Goal: Task Accomplishment & Management: Manage account settings

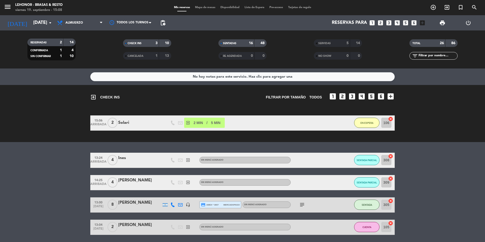
click at [202, 8] on span "Mapa de mesas" at bounding box center [204, 7] width 25 height 3
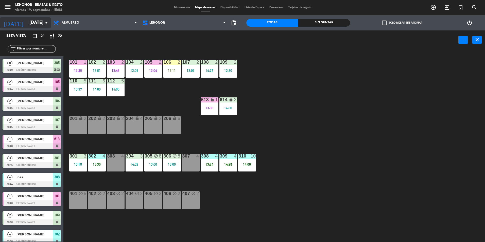
click at [27, 23] on input "[DATE]" at bounding box center [56, 23] width 59 height 10
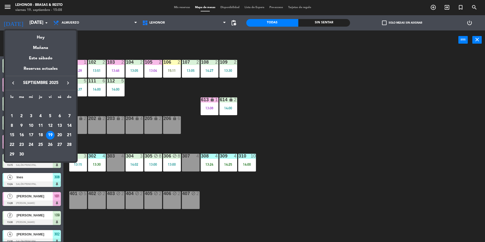
click at [9, 10] on div at bounding box center [242, 121] width 485 height 242
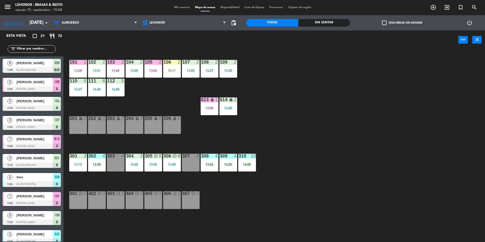
click at [12, 9] on span "menu" at bounding box center [9, 8] width 11 height 12
click at [10, 8] on icon "menu" at bounding box center [8, 7] width 8 height 8
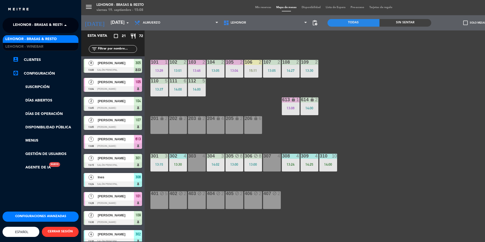
click at [27, 25] on span "Lehonor - Brasas & Resto" at bounding box center [38, 25] width 51 height 11
click at [33, 45] on span "Lehonor - Winebar" at bounding box center [24, 47] width 38 height 6
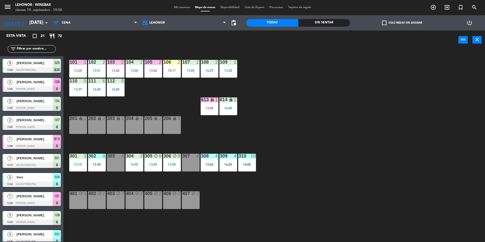
click at [41, 51] on input "text" at bounding box center [35, 49] width 39 height 6
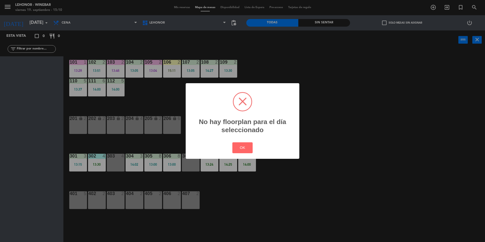
click at [26, 13] on div "? ! i No hay floorplan para el día seleccionado × OK Cancel" at bounding box center [242, 121] width 485 height 242
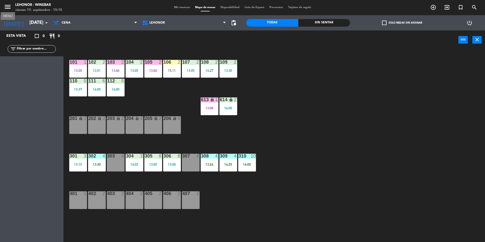
click at [9, 7] on icon "menu" at bounding box center [8, 7] width 8 height 8
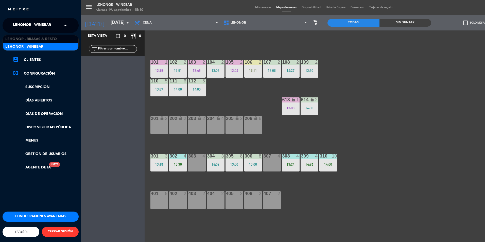
click at [48, 25] on span "Lehonor - Winebar" at bounding box center [32, 25] width 38 height 11
click at [48, 39] on span "Lehonor - Brasas & Resto" at bounding box center [30, 39] width 51 height 6
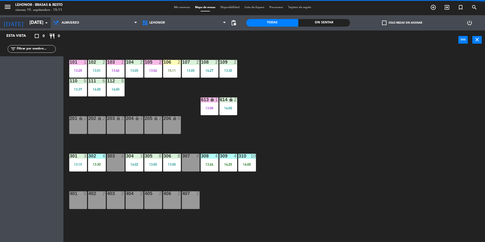
click at [44, 24] on icon "arrow_drop_down" at bounding box center [46, 23] width 6 height 6
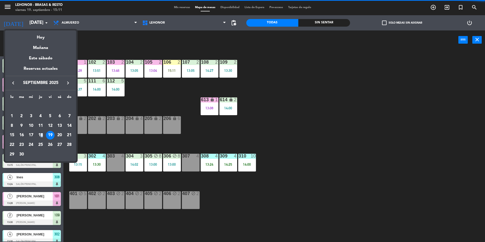
click at [42, 135] on div "18" at bounding box center [40, 135] width 9 height 9
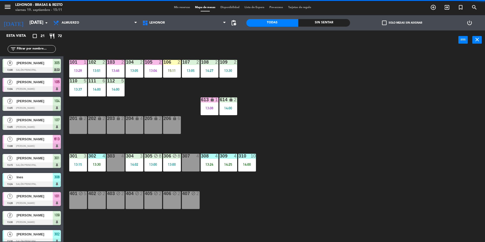
type input "[DEMOGRAPHIC_DATA][DATE]"
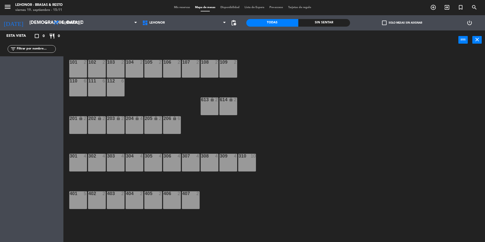
click at [183, 7] on span "Mis reservas" at bounding box center [181, 7] width 21 height 3
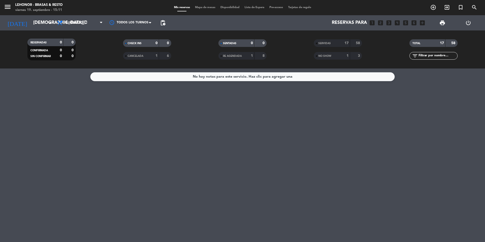
click at [281, 7] on span "Pre-acceso" at bounding box center [276, 7] width 19 height 3
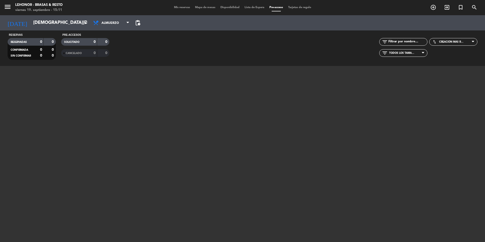
click at [173, 6] on span "Mis reservas" at bounding box center [181, 7] width 21 height 3
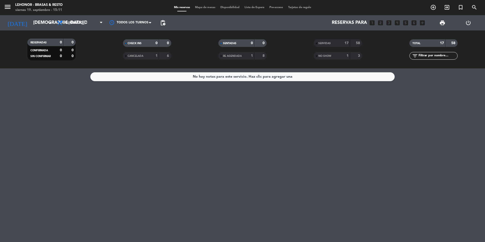
click at [324, 43] on span "SERVIDAS" at bounding box center [324, 43] width 12 height 3
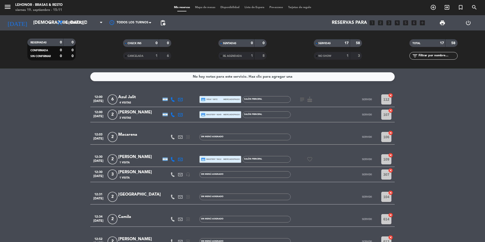
click at [206, 8] on span "Mapa de mesas" at bounding box center [204, 7] width 25 height 3
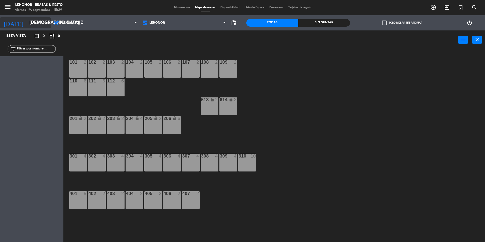
click at [27, 24] on input "[DEMOGRAPHIC_DATA][DATE]" at bounding box center [56, 23] width 59 height 10
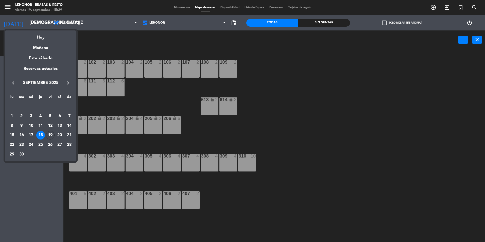
click at [110, 42] on div at bounding box center [242, 121] width 485 height 242
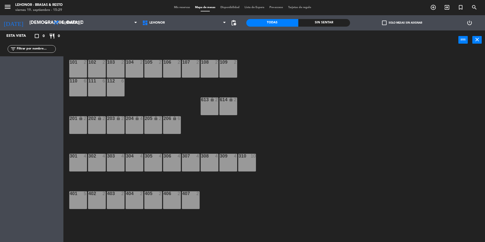
click at [5, 7] on icon "menu" at bounding box center [8, 7] width 8 height 8
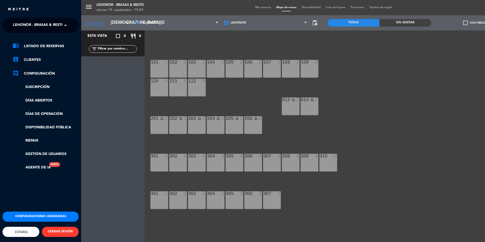
click at [65, 25] on span at bounding box center [66, 25] width 9 height 11
click at [50, 47] on div "Lehonor - Winebar" at bounding box center [41, 47] width 76 height 8
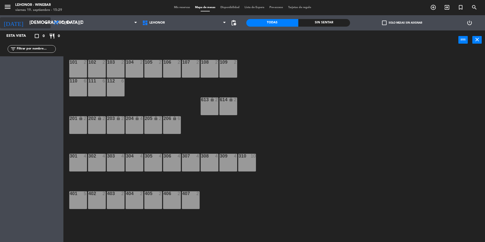
click at [38, 24] on input "[DEMOGRAPHIC_DATA][DATE]" at bounding box center [56, 23] width 59 height 10
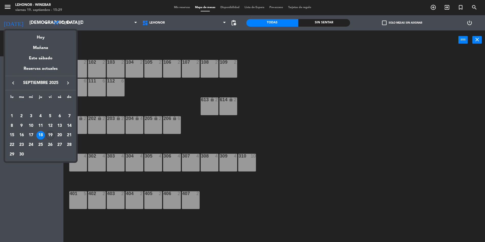
click at [52, 133] on div "19" at bounding box center [50, 135] width 9 height 9
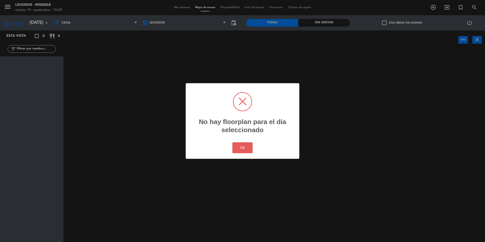
click at [247, 148] on button "OK" at bounding box center [242, 147] width 21 height 11
click at [242, 147] on button "OK" at bounding box center [242, 147] width 21 height 11
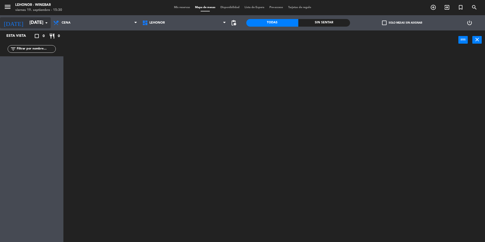
click at [27, 21] on input "[DATE]" at bounding box center [56, 23] width 59 height 10
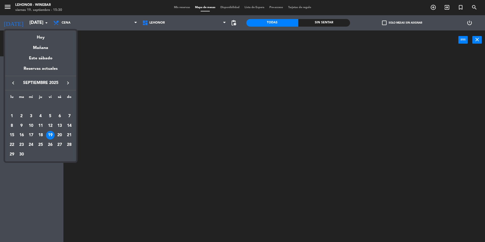
click at [52, 134] on div "19" at bounding box center [50, 135] width 9 height 9
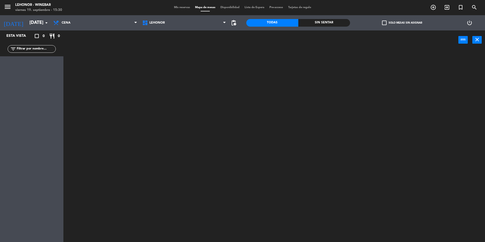
click at [123, 69] on div at bounding box center [276, 147] width 416 height 192
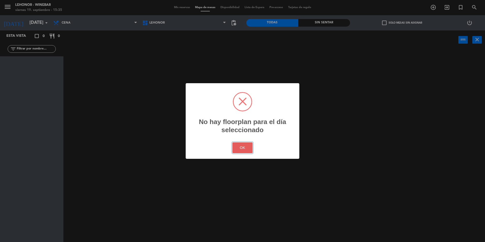
click at [238, 147] on button "OK" at bounding box center [242, 147] width 21 height 11
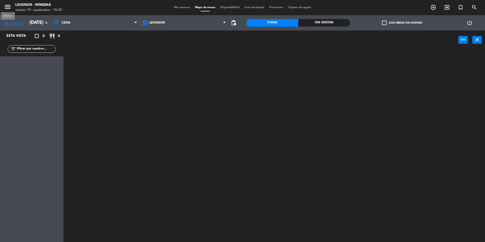
click at [8, 8] on icon "menu" at bounding box center [8, 7] width 8 height 8
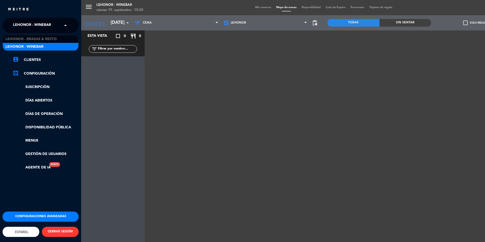
drag, startPoint x: 61, startPoint y: 24, endPoint x: 63, endPoint y: 27, distance: 3.2
click at [61, 24] on input "text" at bounding box center [41, 25] width 62 height 11
click at [58, 39] on div "Lehonor - Brasas & Resto" at bounding box center [41, 39] width 76 height 8
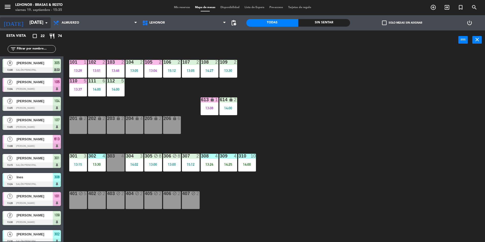
click at [35, 23] on input "[DATE]" at bounding box center [56, 23] width 59 height 10
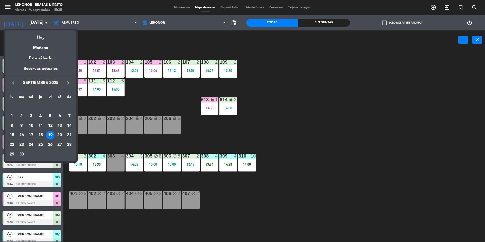
click at [21, 144] on div "23" at bounding box center [21, 144] width 9 height 9
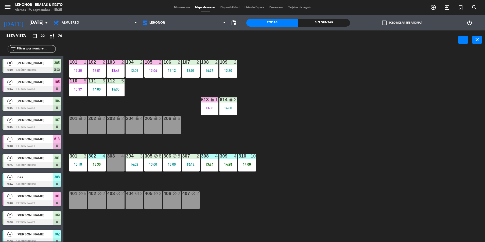
type input "[DATE]"
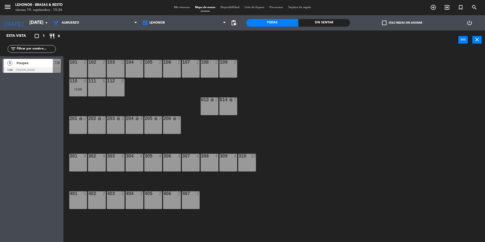
click at [35, 65] on div "6 Poupee 13:00 Mirador Oroño 110" at bounding box center [31, 65] width 63 height 19
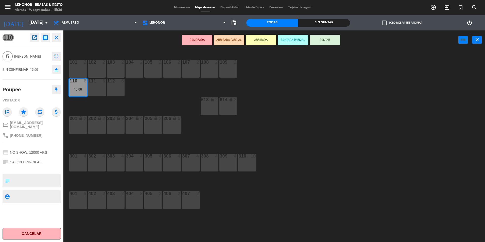
click at [58, 36] on icon "close" at bounding box center [56, 37] width 6 height 6
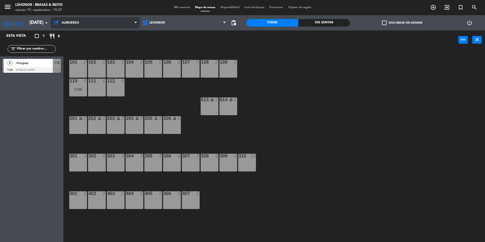
click at [82, 22] on span "Almuerzo" at bounding box center [95, 22] width 89 height 11
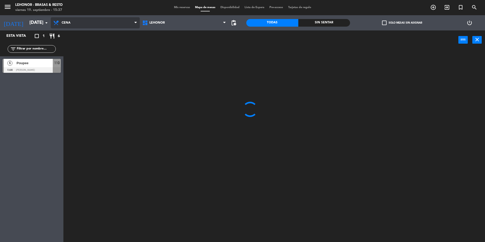
click at [80, 45] on ng-component "menu Lehonor - Brasas & Resto viernes 19. septiembre - 15:37 Mis reservas Mapa …" at bounding box center [242, 121] width 485 height 243
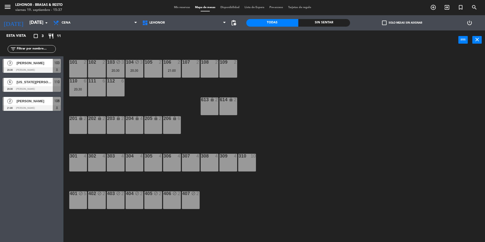
click at [29, 83] on span "[US_STATE][PERSON_NAME]" at bounding box center [34, 81] width 36 height 5
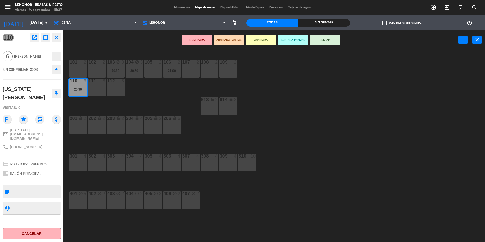
click at [33, 36] on icon "open_in_new" at bounding box center [34, 37] width 6 height 6
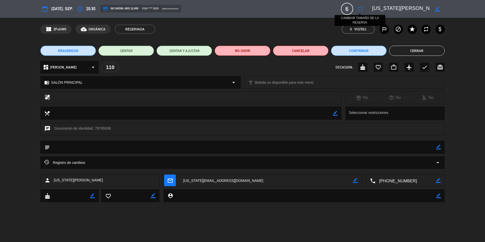
click at [359, 9] on icon "fullscreen" at bounding box center [360, 9] width 6 height 6
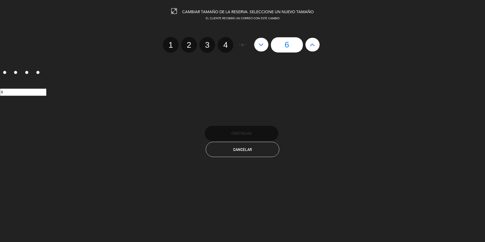
click at [313, 44] on icon at bounding box center [311, 45] width 5 height 8
type input "7"
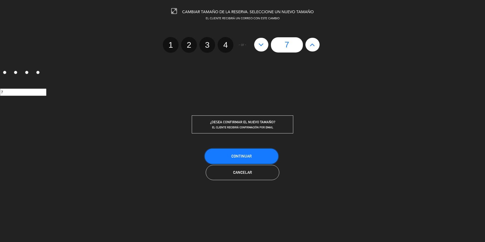
click at [244, 154] on span "Continuar" at bounding box center [241, 156] width 20 height 4
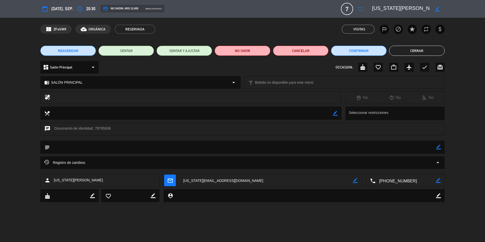
click at [426, 50] on button "Cerrar" at bounding box center [417, 51] width 56 height 10
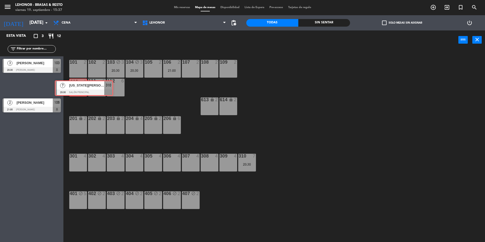
drag, startPoint x: 26, startPoint y: 82, endPoint x: 78, endPoint y: 85, distance: 52.3
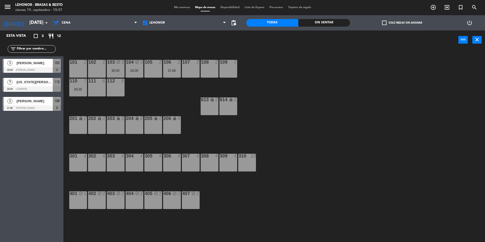
click at [181, 92] on div "101 2 102 2 103 block 3 20:30 104 block 3 20:30 105 2 106 2 21:00 107 2 108 2 1…" at bounding box center [276, 147] width 416 height 192
click at [33, 23] on input "[DATE]" at bounding box center [56, 23] width 59 height 10
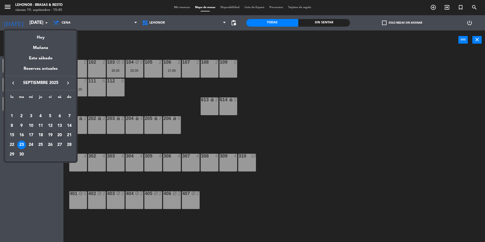
click at [59, 134] on div "20" at bounding box center [59, 135] width 9 height 9
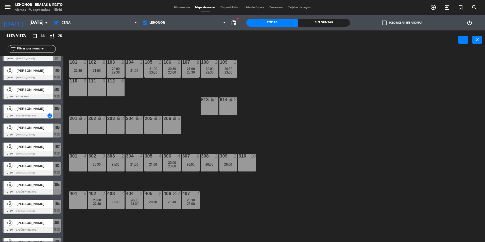
scroll to position [214, 0]
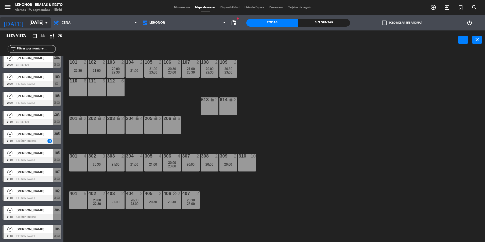
click at [35, 23] on input "[DATE]" at bounding box center [56, 23] width 59 height 10
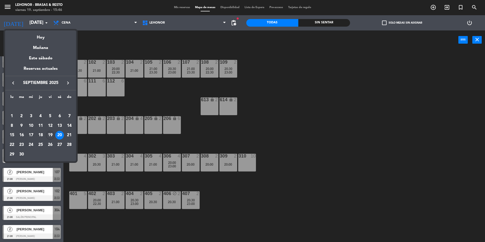
click at [86, 44] on div at bounding box center [242, 121] width 485 height 242
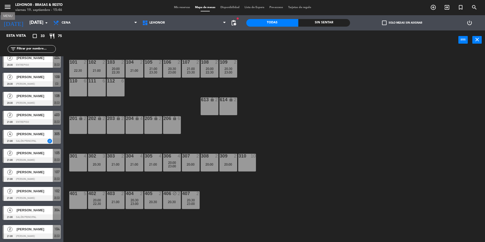
click at [8, 8] on icon "menu" at bounding box center [8, 7] width 8 height 8
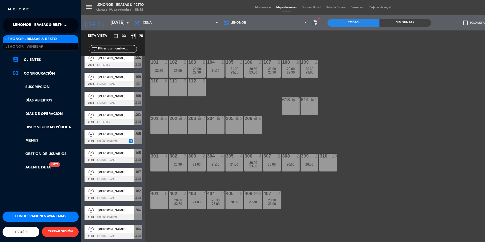
click at [63, 27] on span at bounding box center [66, 25] width 9 height 11
click at [52, 43] on div "Lehonor - Winebar" at bounding box center [41, 47] width 76 height 8
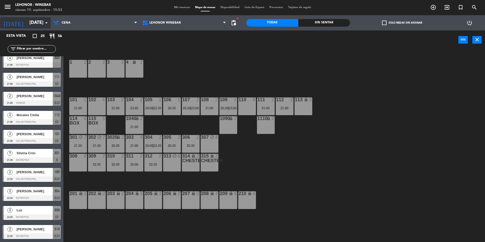
click at [27, 23] on input "[DATE]" at bounding box center [56, 23] width 59 height 10
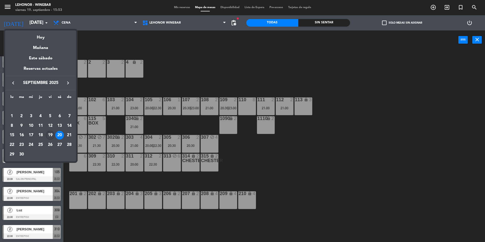
click at [51, 133] on div "19" at bounding box center [50, 135] width 9 height 9
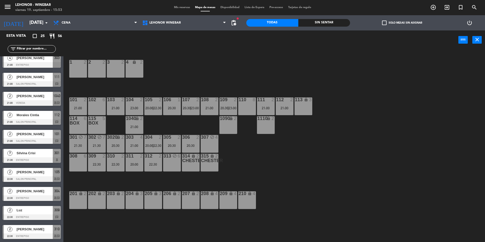
type input "[DATE]"
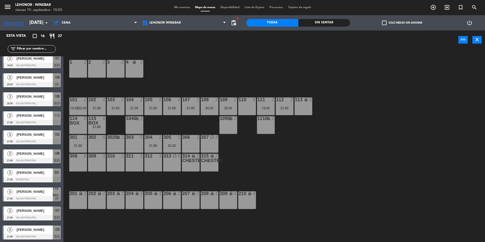
scroll to position [0, 0]
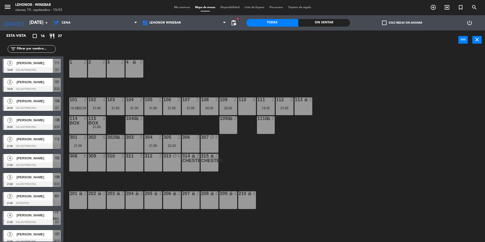
click at [31, 139] on span "[PERSON_NAME]" at bounding box center [34, 138] width 36 height 5
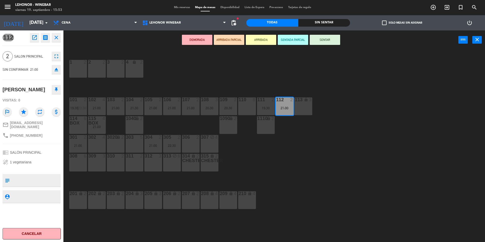
click at [35, 35] on icon "open_in_new" at bounding box center [34, 37] width 6 height 6
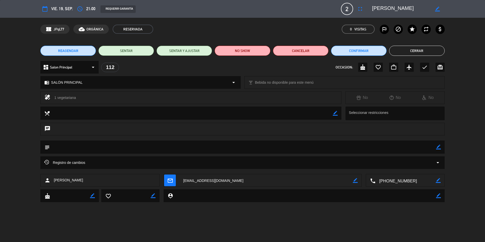
click at [439, 147] on icon "border_color" at bounding box center [438, 146] width 5 height 5
type textarea "QUIERE MENU NOVIOS-AUN NO ABONADO- CAMI"
click at [438, 146] on icon at bounding box center [438, 146] width 5 height 5
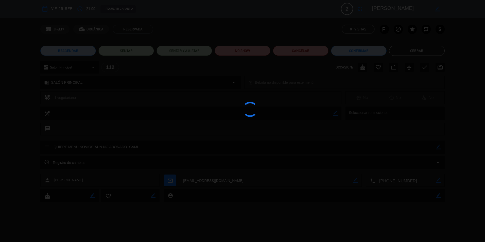
type textarea "QUIERE MENU NOVIOS-AUN NO ABONADO- CAMI"
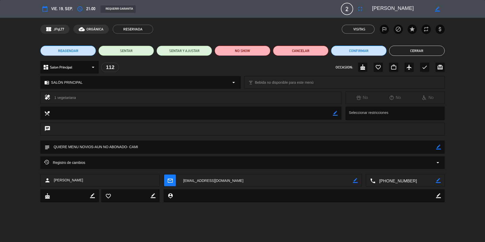
click at [432, 48] on button "Cerrar" at bounding box center [417, 51] width 56 height 10
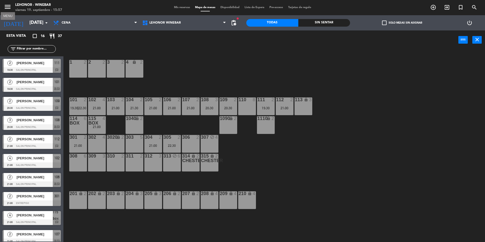
click at [6, 6] on icon "menu" at bounding box center [8, 7] width 8 height 8
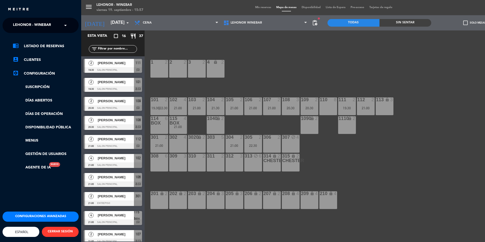
click at [65, 28] on span at bounding box center [66, 25] width 9 height 11
click at [58, 41] on div "Lehonor - Brasas & Resto" at bounding box center [41, 39] width 76 height 8
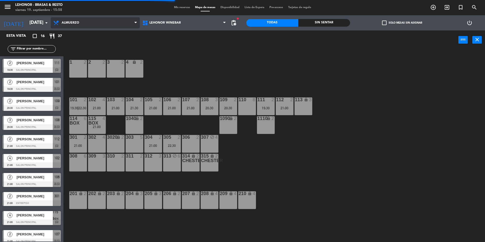
click at [72, 23] on span "Almuerzo" at bounding box center [70, 23] width 17 height 4
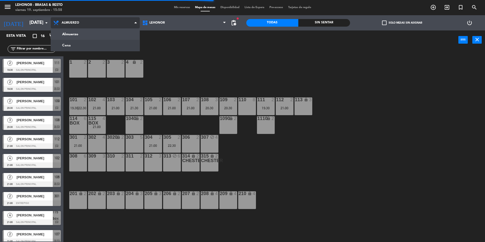
click at [82, 45] on ng-component "menu Lehonor - Brasas & Resto viernes 19. septiembre - 15:58 Mis reservas Mapa …" at bounding box center [242, 121] width 485 height 243
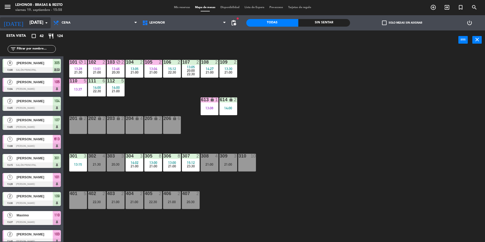
click at [34, 21] on input "[DATE]" at bounding box center [56, 23] width 59 height 10
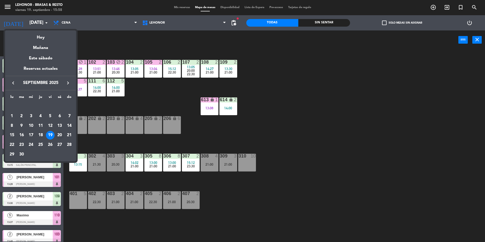
click at [60, 134] on div "20" at bounding box center [59, 135] width 9 height 9
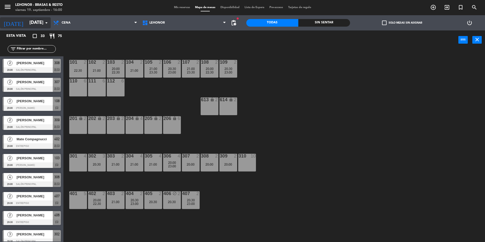
click at [27, 24] on input "[DATE]" at bounding box center [56, 23] width 59 height 10
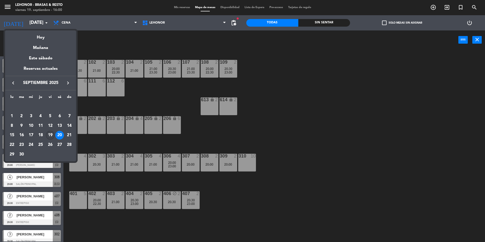
click at [49, 134] on div "19" at bounding box center [50, 135] width 9 height 9
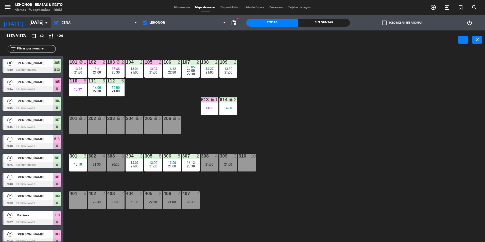
click at [31, 22] on input "[DATE]" at bounding box center [56, 23] width 59 height 10
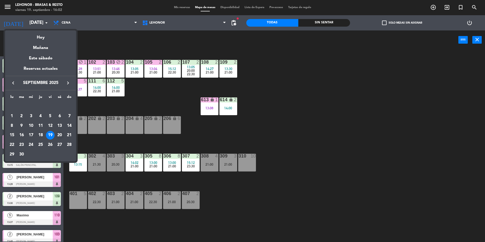
click at [61, 136] on div "20" at bounding box center [59, 135] width 9 height 9
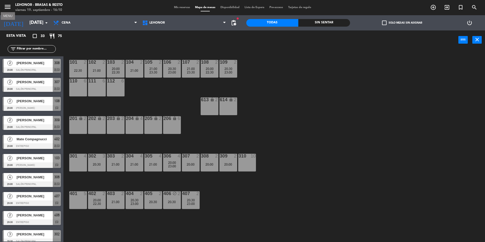
click at [7, 6] on icon "menu" at bounding box center [8, 7] width 8 height 8
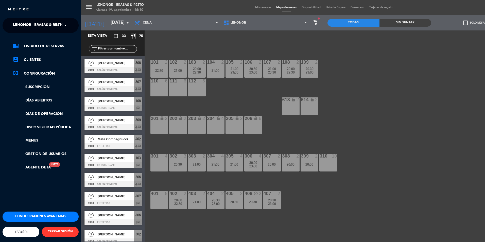
click at [64, 27] on span at bounding box center [66, 25] width 9 height 11
click at [52, 46] on div "Lehonor - Winebar" at bounding box center [41, 47] width 76 height 8
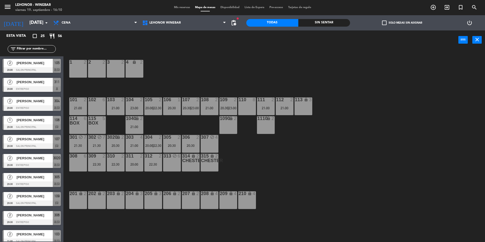
click at [173, 129] on div "1 2 2 2 3 2 4 lock 2 102 6 104 2 23:00 106 1 20:30 107 2 20:30 | 23:00 109 2 20…" at bounding box center [276, 147] width 416 height 192
click at [33, 19] on input "[DATE]" at bounding box center [56, 23] width 59 height 10
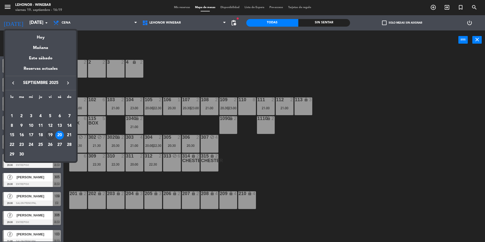
click at [50, 135] on div "19" at bounding box center [50, 135] width 9 height 9
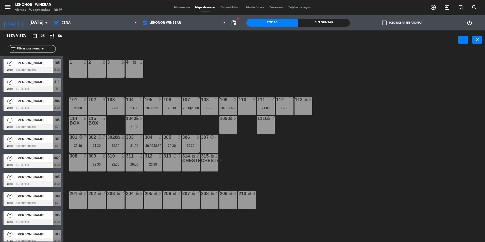
type input "[DATE]"
click at [34, 139] on span "[PERSON_NAME]" at bounding box center [34, 138] width 36 height 5
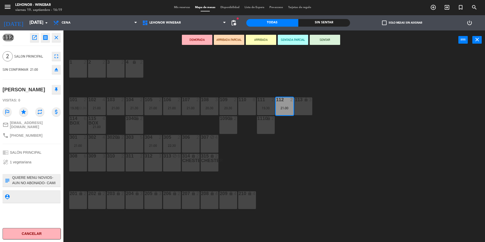
click at [35, 36] on icon "open_in_new" at bounding box center [34, 37] width 6 height 6
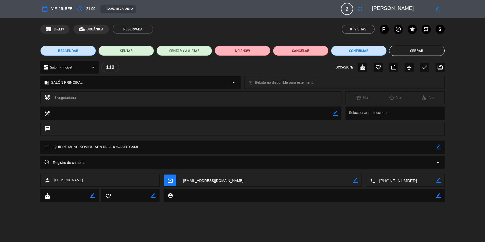
click at [438, 147] on icon "border_color" at bounding box center [438, 146] width 5 height 5
click at [108, 147] on textarea at bounding box center [243, 146] width 386 height 13
drag, startPoint x: 67, startPoint y: 146, endPoint x: 48, endPoint y: 147, distance: 19.0
click at [48, 147] on div "subject" at bounding box center [242, 146] width 404 height 13
type textarea "MENU NOVIOS- ABONADO- CAMI"
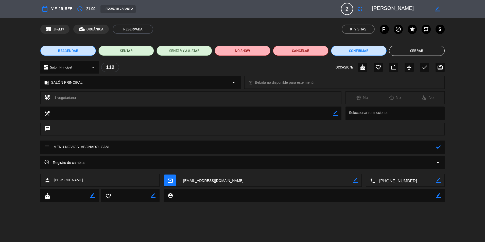
click at [438, 146] on icon at bounding box center [438, 146] width 5 height 5
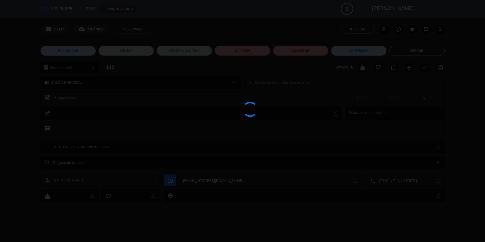
type textarea "MENU NOVIOS- ABONADO- CAMI"
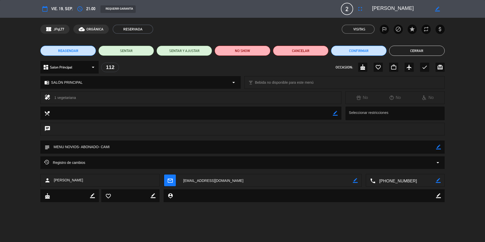
click at [414, 51] on button "Cerrar" at bounding box center [417, 51] width 56 height 10
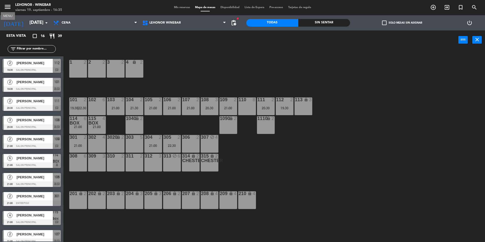
click at [9, 7] on icon "menu" at bounding box center [8, 7] width 8 height 8
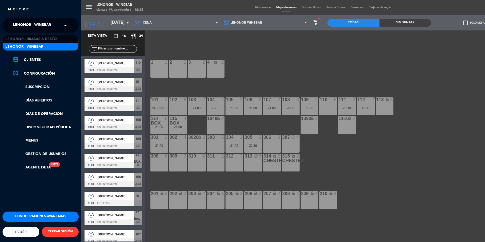
click at [65, 25] on span at bounding box center [66, 25] width 9 height 11
click at [47, 38] on span "Lehonor - Brasas & Resto" at bounding box center [30, 39] width 51 height 6
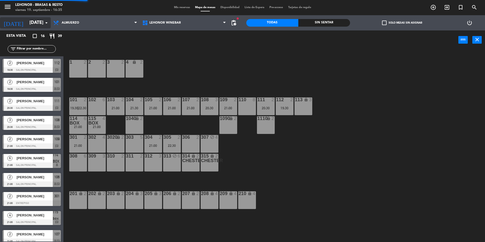
click at [33, 21] on input "[DATE]" at bounding box center [56, 23] width 59 height 10
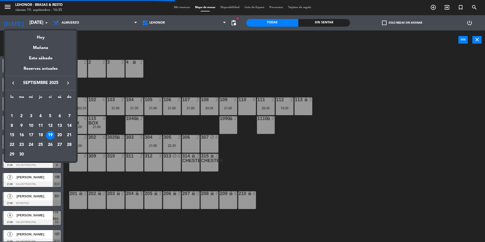
click at [60, 134] on div "20" at bounding box center [59, 135] width 9 height 9
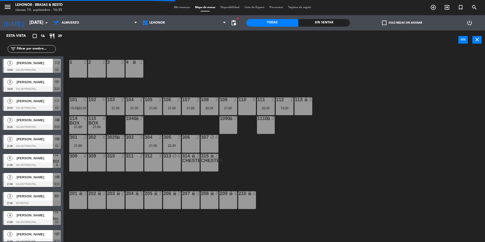
type input "[DATE]"
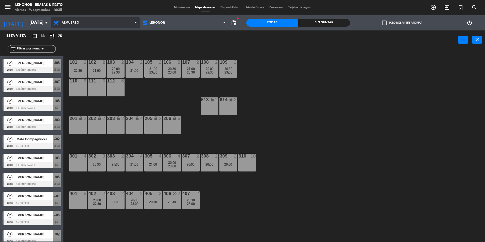
click at [79, 23] on span "Almuerzo" at bounding box center [95, 22] width 89 height 11
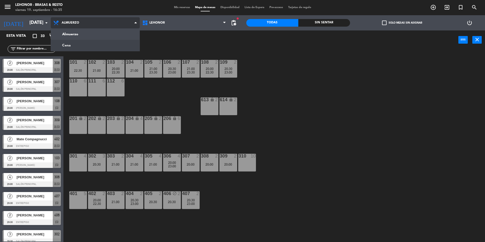
click at [81, 45] on ng-component "menu Lehonor - Brasas & Resto viernes 19. septiembre - 16:35 Mis reservas Mapa …" at bounding box center [242, 121] width 485 height 243
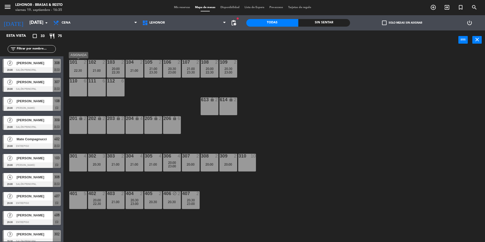
click at [78, 68] on div "101 2 22:30" at bounding box center [78, 69] width 18 height 18
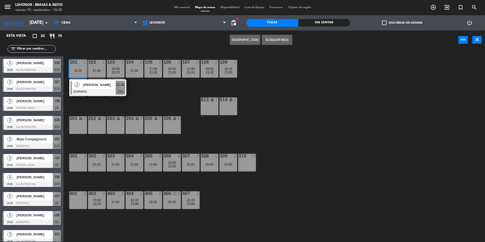
click at [238, 41] on button "[GEOGRAPHIC_DATA]" at bounding box center [245, 40] width 30 height 10
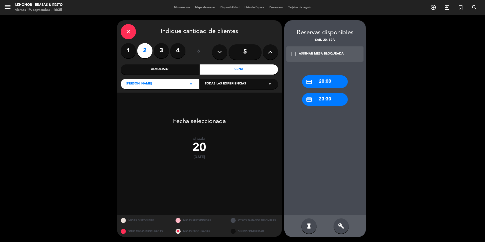
click at [325, 82] on div "credit_card 20:00" at bounding box center [325, 81] width 46 height 13
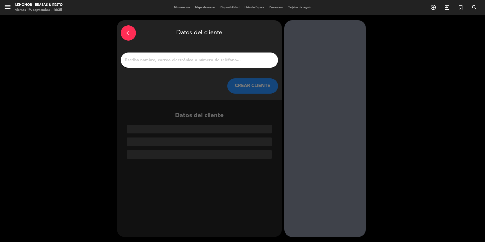
paste input "[PERSON_NAME] Grazziani"
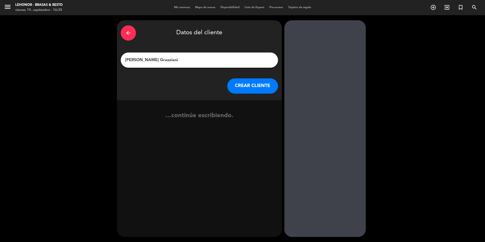
type input "[PERSON_NAME] Grazziani"
click at [245, 87] on button "CREAR CLIENTE" at bounding box center [252, 85] width 51 height 15
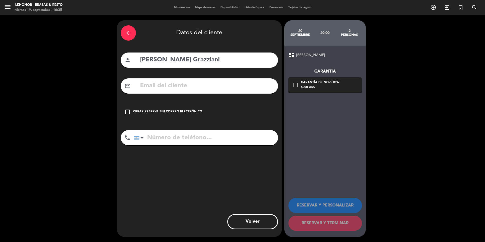
click at [199, 87] on input "text" at bounding box center [206, 86] width 135 height 10
paste input "[EMAIL_ADDRESS][DOMAIN_NAME]"
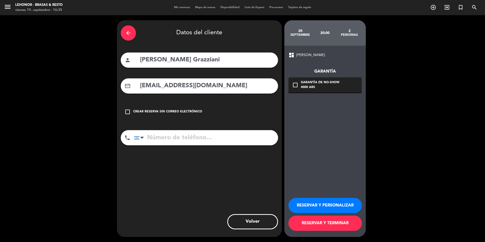
type input "[EMAIL_ADDRESS][DOMAIN_NAME]"
click at [168, 137] on input "tel" at bounding box center [206, 137] width 144 height 15
paste input "[PHONE_NUMBER]"
type input "[PHONE_NUMBER]"
click at [344, 223] on button "RESERVAR Y TERMINAR" at bounding box center [324, 222] width 73 height 15
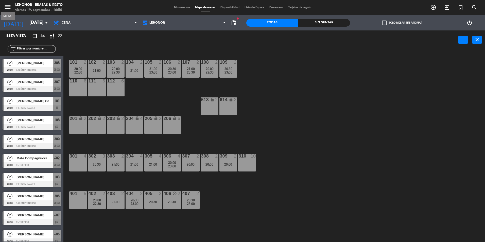
click at [7, 7] on icon "menu" at bounding box center [8, 7] width 8 height 8
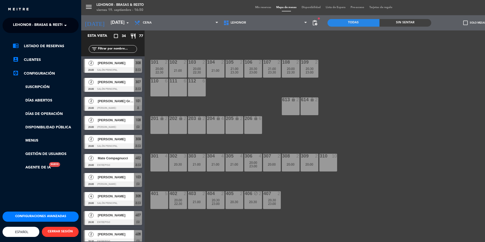
click at [65, 26] on span at bounding box center [66, 25] width 9 height 11
click at [54, 46] on div "Lehonor - Winebar" at bounding box center [41, 47] width 76 height 8
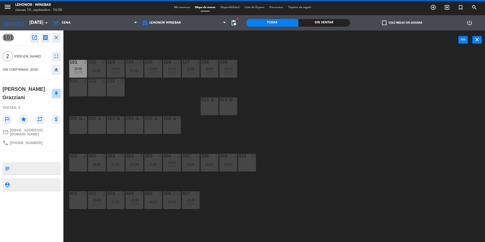
click at [56, 38] on icon "close" at bounding box center [56, 37] width 6 height 6
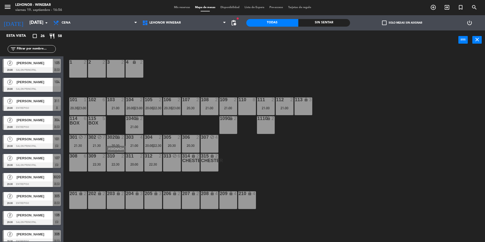
click at [117, 162] on div "22:30" at bounding box center [116, 164] width 18 height 4
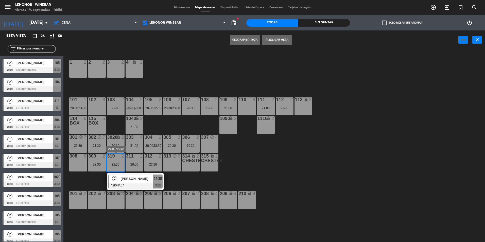
click at [115, 164] on div "22:30" at bounding box center [116, 164] width 18 height 4
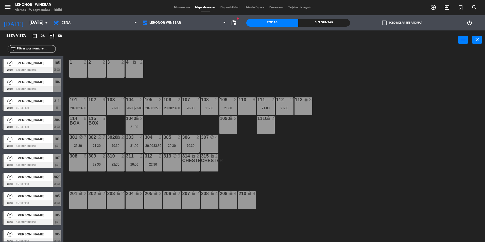
click at [115, 159] on div "310 2 22:30" at bounding box center [116, 163] width 18 height 18
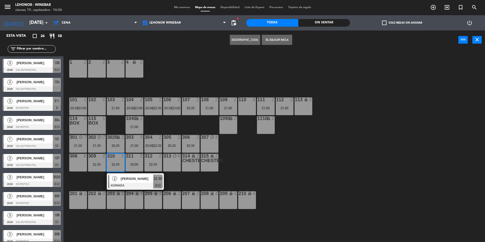
click at [252, 39] on button "[GEOGRAPHIC_DATA]" at bounding box center [245, 40] width 30 height 10
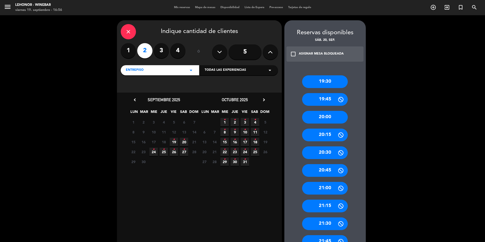
click at [324, 116] on div "20:00" at bounding box center [325, 117] width 46 height 13
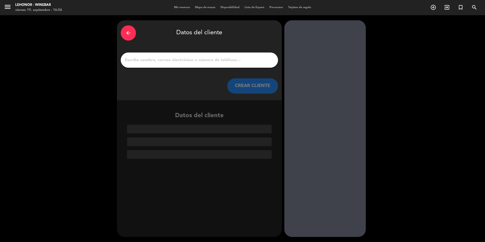
click at [156, 59] on input "1" at bounding box center [199, 60] width 150 height 7
paste input "[PERSON_NAME] Grazziani"
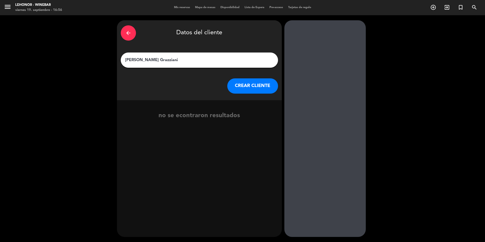
type input "[PERSON_NAME] Grazziani"
click at [254, 85] on button "CREAR CLIENTE" at bounding box center [252, 85] width 51 height 15
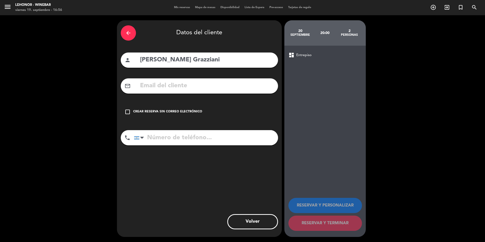
paste input "[EMAIL_ADDRESS][DOMAIN_NAME]"
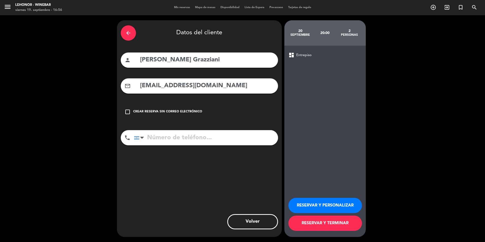
type input "[EMAIL_ADDRESS][DOMAIN_NAME]"
click at [185, 139] on input "tel" at bounding box center [206, 137] width 144 height 15
paste input "[PHONE_NUMBER]"
type input "[PHONE_NUMBER]"
click at [332, 222] on button "RESERVAR Y TERMINAR" at bounding box center [324, 222] width 73 height 15
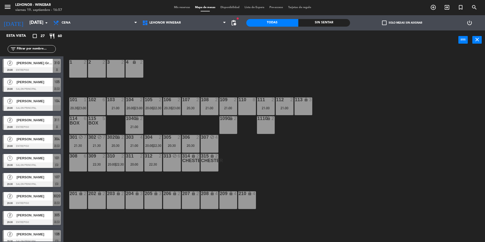
click at [36, 65] on span "[PERSON_NAME] Grazziani" at bounding box center [34, 62] width 36 height 5
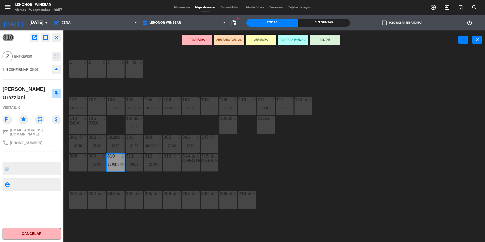
click at [34, 37] on icon "open_in_new" at bounding box center [34, 37] width 6 height 6
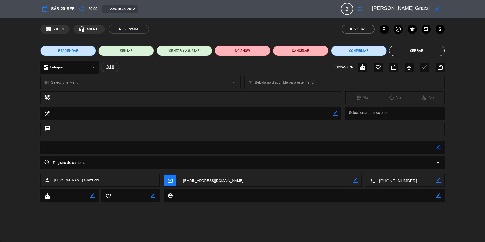
click at [439, 148] on icon "border_color" at bounding box center [438, 146] width 5 height 5
click at [223, 146] on textarea at bounding box center [243, 146] width 386 height 13
type textarea "MENU NOVIOS- ABONADO- CAMI"
click at [439, 147] on icon at bounding box center [438, 146] width 5 height 5
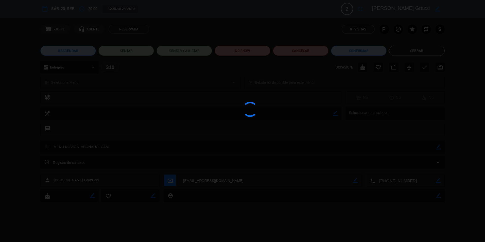
type textarea "MENU NOVIOS- ABONADO- CAMI"
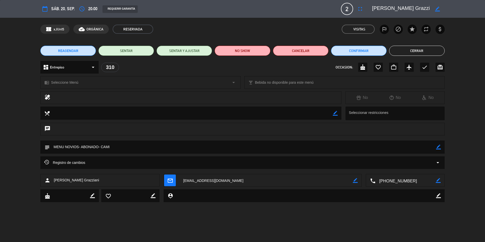
click at [407, 52] on button "Cerrar" at bounding box center [417, 51] width 56 height 10
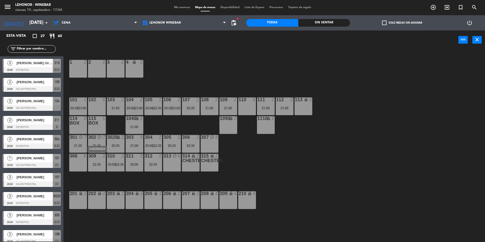
click at [98, 161] on div "309 2 22:30" at bounding box center [97, 163] width 18 height 18
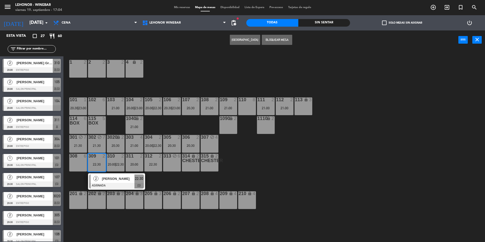
click at [248, 40] on button "[GEOGRAPHIC_DATA]" at bounding box center [245, 40] width 30 height 10
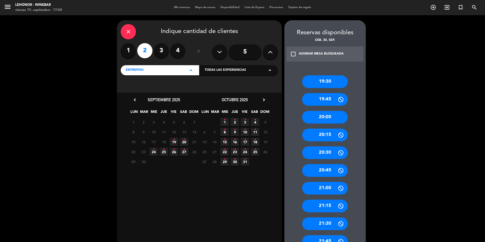
click at [328, 117] on div "20:00" at bounding box center [325, 117] width 46 height 13
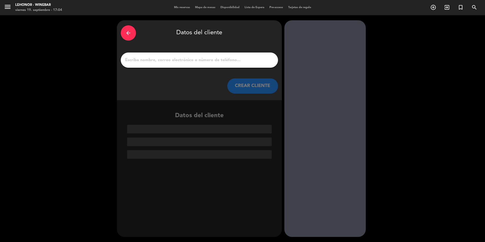
paste input "[PERSON_NAME]"
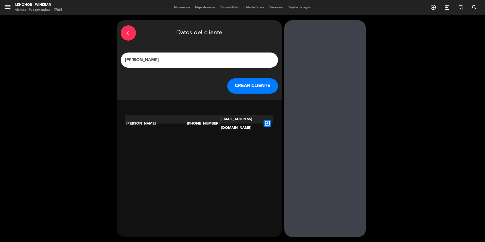
type input "[PERSON_NAME]"
click at [268, 120] on icon "exit_to_app" at bounding box center [266, 123] width 7 height 7
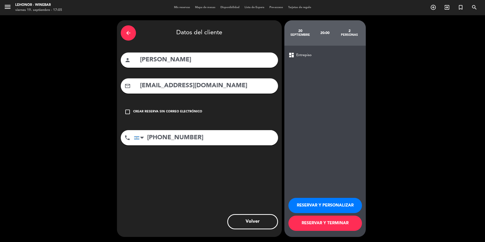
click at [323, 223] on button "RESERVAR Y TERMINAR" at bounding box center [324, 222] width 73 height 15
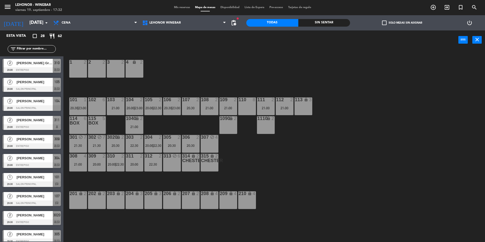
click at [36, 141] on span "[PERSON_NAME]" at bounding box center [34, 138] width 36 height 5
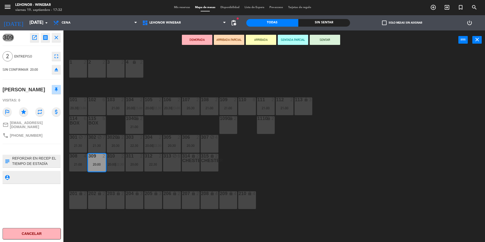
click at [33, 37] on icon "open_in_new" at bounding box center [34, 37] width 6 height 6
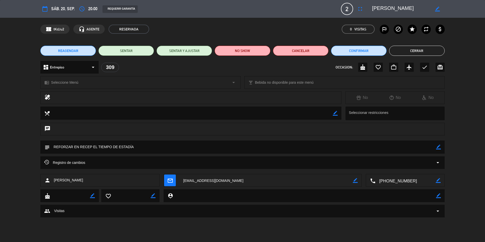
click at [437, 146] on icon "border_color" at bounding box center [438, 146] width 5 height 5
type textarea "REFORZAR EN RECEP EL TIEMPO DE ESTADÍA- menu novios (aun no abonado) [DEMOGRAPH…"
click at [438, 147] on icon at bounding box center [438, 146] width 5 height 5
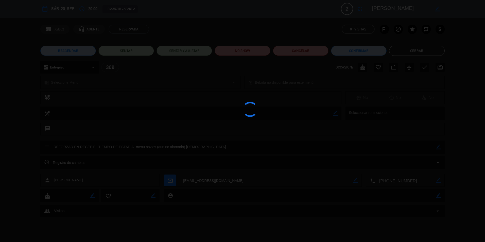
type textarea "REFORZAR EN RECEP EL TIEMPO DE ESTADÍA- menu novios (aun no abonado) [DEMOGRAPH…"
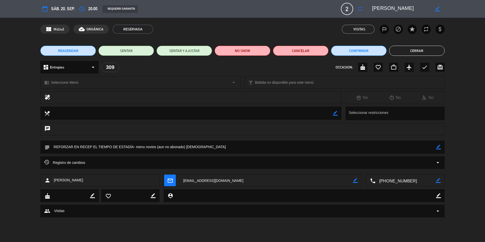
click at [426, 50] on button "Cerrar" at bounding box center [417, 51] width 56 height 10
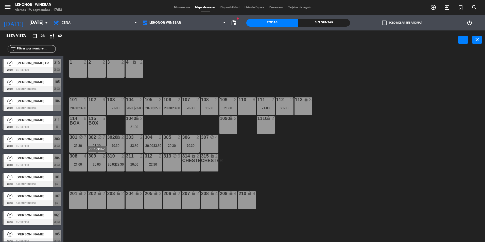
click at [96, 163] on div "20:00" at bounding box center [97, 164] width 18 height 4
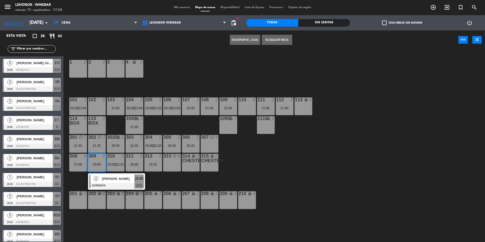
click at [119, 178] on span "[PERSON_NAME]" at bounding box center [118, 178] width 32 height 5
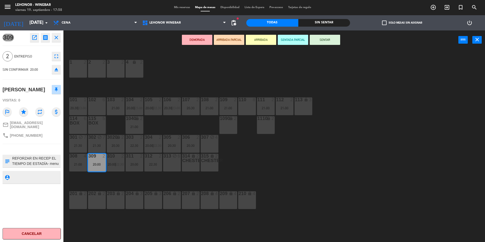
click at [33, 36] on icon "open_in_new" at bounding box center [34, 37] width 6 height 6
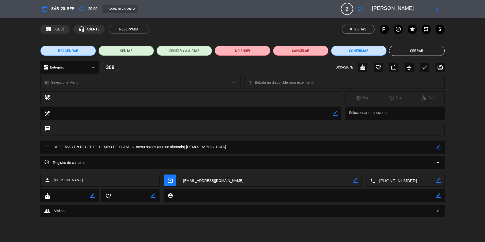
click at [412, 51] on button "Cerrar" at bounding box center [417, 51] width 56 height 10
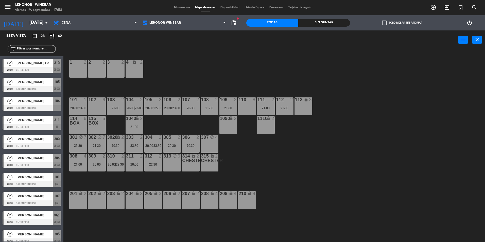
click at [299, 163] on div "1 2 2 2 3 2 4 lock 2 102 6 104 2 20:00 | 23:00 106 2 20:30 | 23:00 107 2 20:30 …" at bounding box center [276, 147] width 416 height 192
click at [136, 164] on div "20:00" at bounding box center [134, 164] width 18 height 4
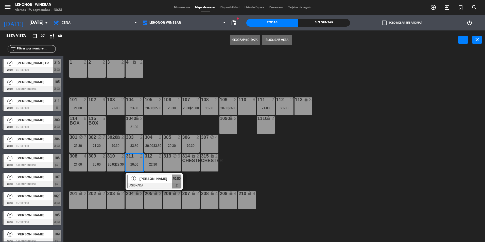
click at [238, 40] on button "[GEOGRAPHIC_DATA]" at bounding box center [245, 40] width 30 height 10
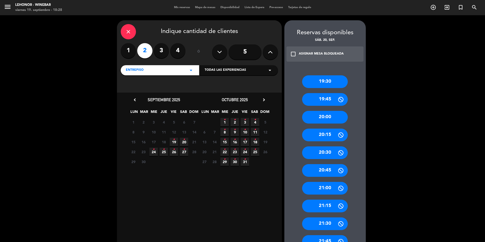
click at [129, 32] on icon "close" at bounding box center [128, 32] width 6 height 6
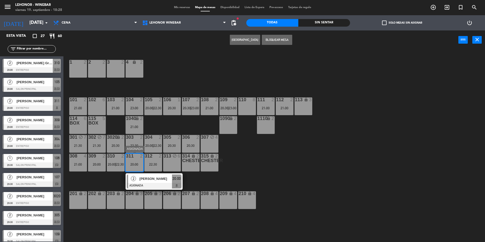
click at [139, 162] on div "311 2 20:00" at bounding box center [134, 163] width 18 height 18
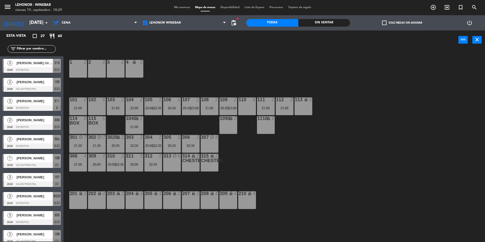
click at [136, 165] on div "20:00" at bounding box center [134, 164] width 18 height 4
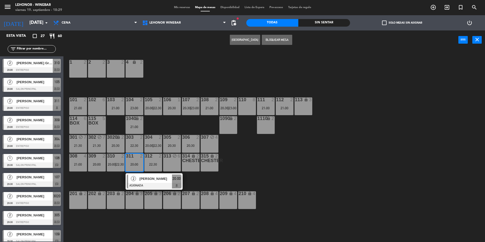
click at [250, 38] on button "[GEOGRAPHIC_DATA]" at bounding box center [245, 40] width 30 height 10
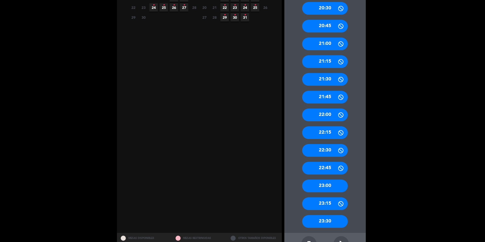
scroll to position [162, 0]
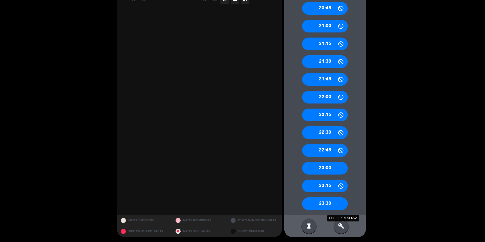
click at [342, 225] on icon "build" at bounding box center [341, 226] width 6 height 6
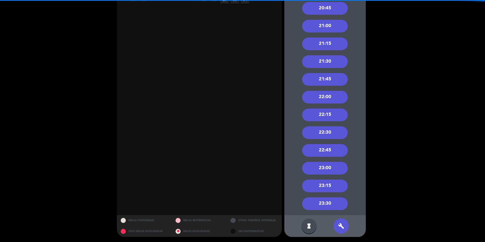
scroll to position [137, 0]
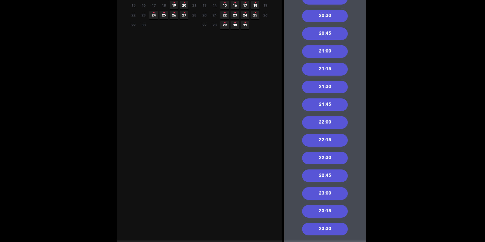
click at [330, 156] on div "22:30" at bounding box center [325, 158] width 46 height 13
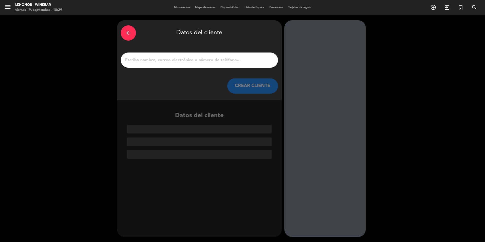
scroll to position [0, 0]
paste input "[PERSON_NAME]"
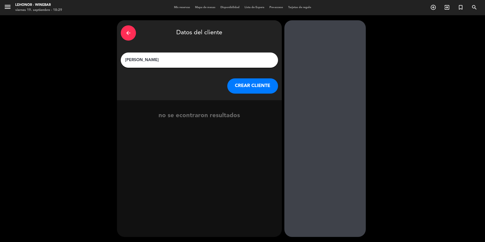
type input "[PERSON_NAME]"
click at [239, 89] on button "CREAR CLIENTE" at bounding box center [252, 85] width 51 height 15
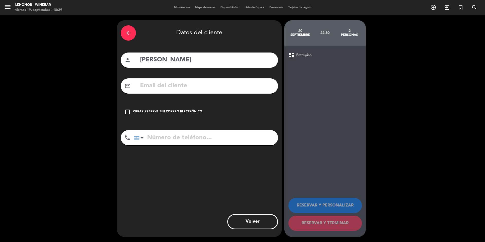
click at [183, 90] on input "text" at bounding box center [206, 86] width 135 height 10
paste input "[EMAIL_ADDRESS][DOMAIN_NAME]"
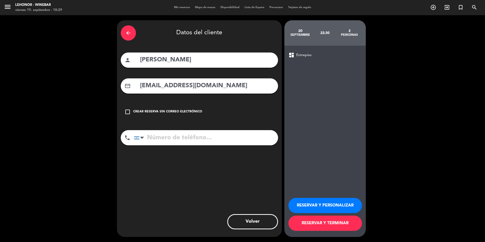
type input "[EMAIL_ADDRESS][DOMAIN_NAME]"
click at [176, 139] on input "tel" at bounding box center [206, 137] width 144 height 15
paste input "[PHONE_NUMBER]"
type input "[PHONE_NUMBER]"
click at [322, 222] on button "RESERVAR Y TERMINAR" at bounding box center [324, 222] width 73 height 15
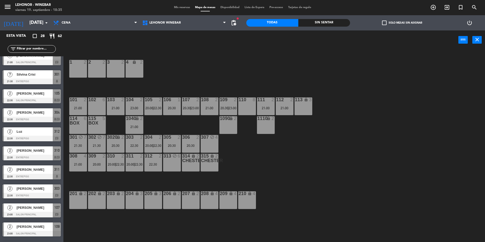
scroll to position [322, 0]
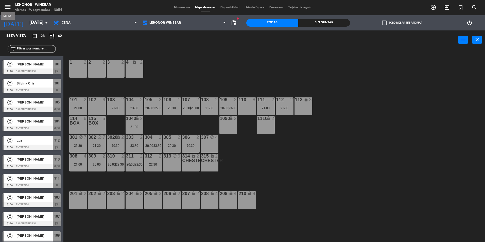
click at [9, 7] on icon "menu" at bounding box center [8, 7] width 8 height 8
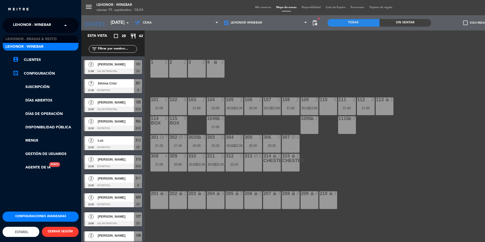
click at [63, 27] on span at bounding box center [66, 25] width 9 height 11
click at [53, 40] on span "Lehonor - Brasas & Resto" at bounding box center [30, 39] width 51 height 6
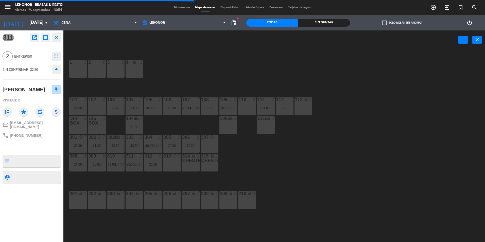
click at [58, 36] on icon "close" at bounding box center [56, 37] width 6 height 6
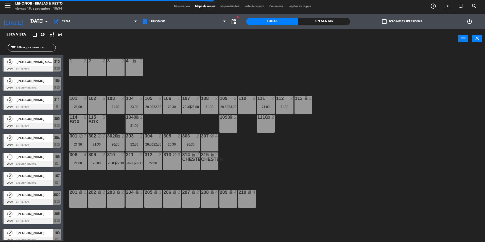
scroll to position [81, 0]
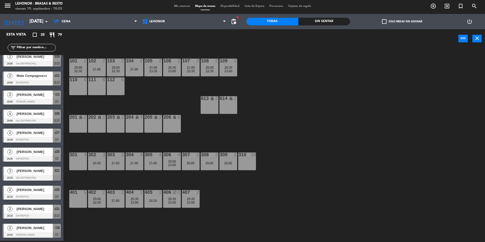
click at [81, 160] on div "301 4" at bounding box center [78, 161] width 18 height 18
click at [248, 38] on button "[GEOGRAPHIC_DATA]" at bounding box center [245, 38] width 30 height 10
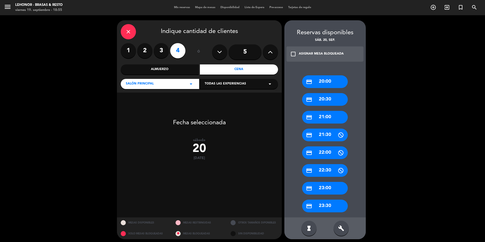
click at [335, 114] on div "credit_card 21:00" at bounding box center [325, 117] width 46 height 13
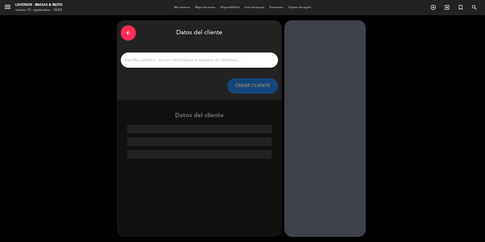
click at [164, 62] on input "1" at bounding box center [199, 60] width 150 height 7
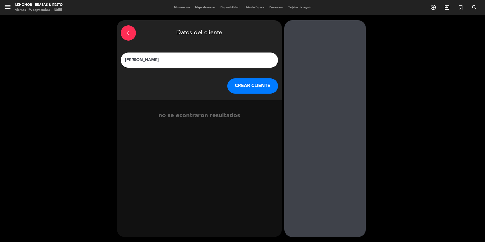
type input "[PERSON_NAME]"
click at [256, 85] on button "CREAR CLIENTE" at bounding box center [252, 85] width 51 height 15
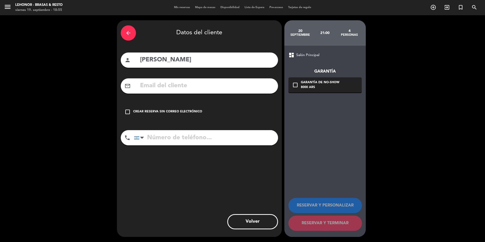
click at [179, 85] on input "text" at bounding box center [206, 86] width 135 height 10
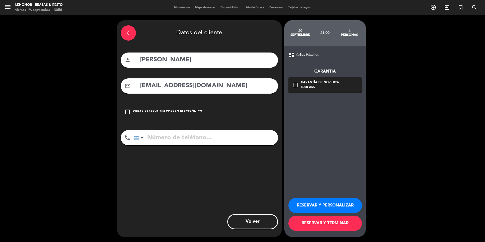
type input "[EMAIL_ADDRESS][DOMAIN_NAME]"
click at [174, 139] on input "tel" at bounding box center [206, 137] width 144 height 15
type input "3462310531"
click at [297, 84] on icon "check_box_outline_blank" at bounding box center [295, 85] width 6 height 6
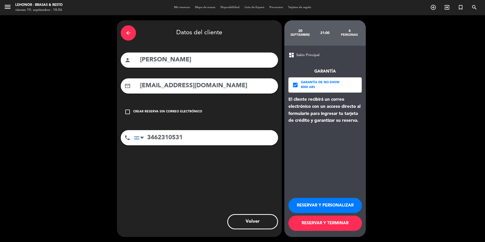
click at [310, 223] on button "RESERVAR Y TERMINAR" at bounding box center [324, 222] width 73 height 15
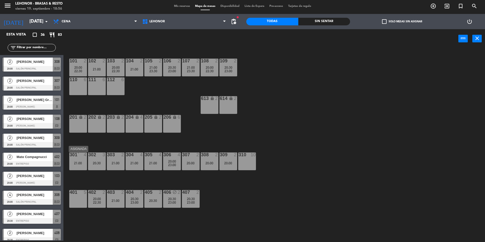
click at [77, 163] on div "21:00" at bounding box center [78, 163] width 18 height 4
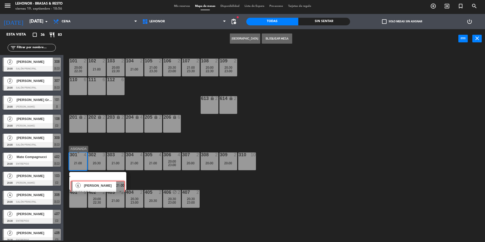
click at [97, 180] on div "4 [PERSON_NAME] 21:00" at bounding box center [97, 181] width 65 height 18
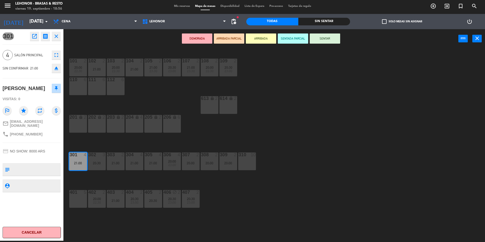
click at [33, 38] on icon "open_in_new" at bounding box center [34, 36] width 6 height 6
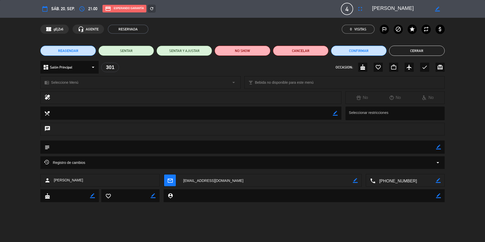
click at [437, 145] on icon "border_color" at bounding box center [438, 146] width 5 height 5
type textarea "Es un cumple"
click at [437, 146] on icon at bounding box center [438, 146] width 5 height 5
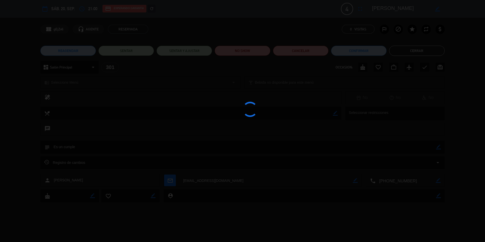
type textarea "Es un cumple"
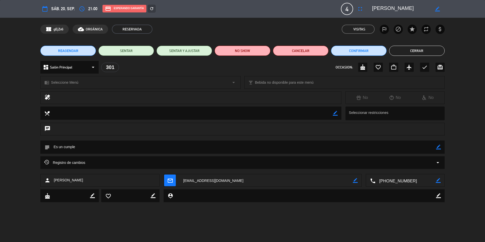
click at [410, 50] on button "Cerrar" at bounding box center [417, 51] width 56 height 10
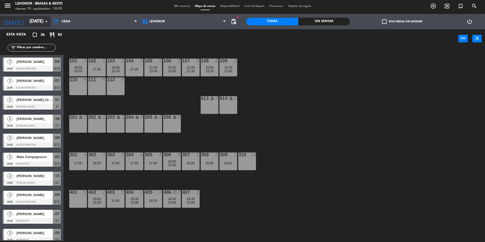
click at [27, 19] on input "[DATE]" at bounding box center [56, 21] width 59 height 10
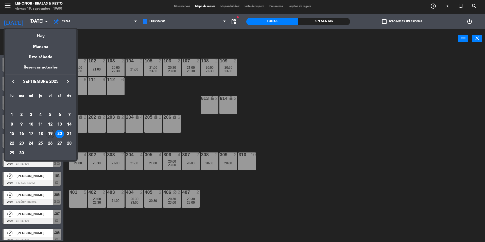
click at [48, 132] on div "19" at bounding box center [50, 134] width 9 height 9
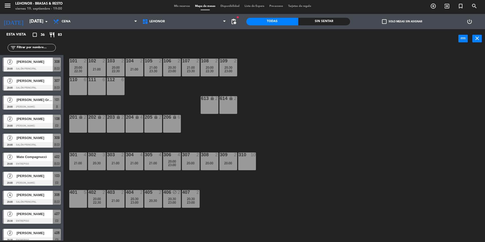
type input "[DATE]"
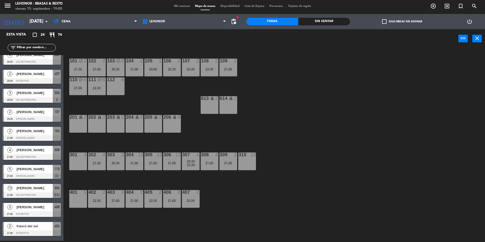
scroll to position [0, 0]
